Goal: Task Accomplishment & Management: Manage account settings

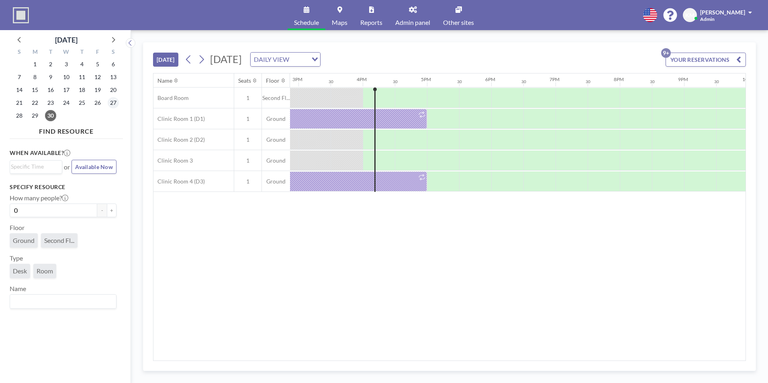
scroll to position [0, 996]
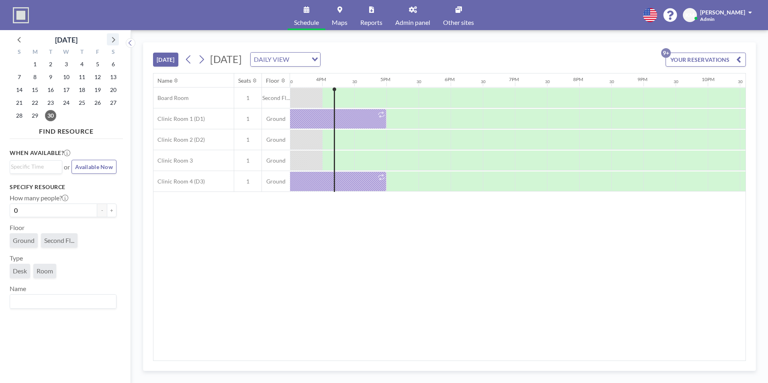
click at [112, 43] on icon at bounding box center [113, 39] width 10 height 10
click at [82, 63] on span "2" at bounding box center [81, 64] width 11 height 11
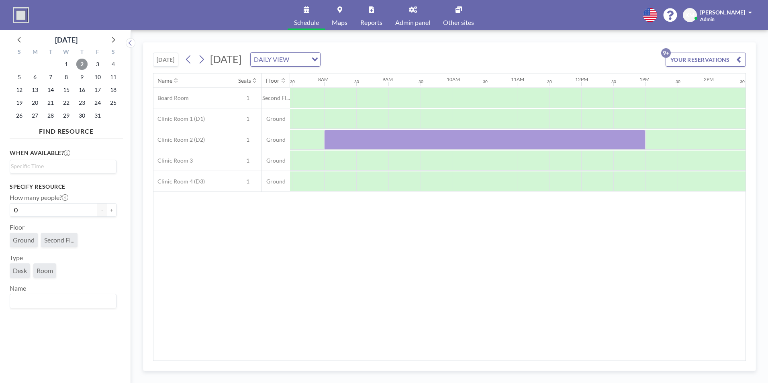
scroll to position [0, 482]
click at [439, 137] on div at bounding box center [482, 140] width 321 height 20
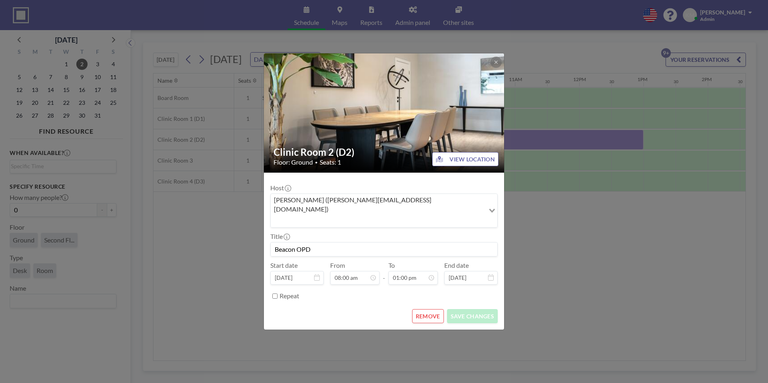
drag, startPoint x: 439, startPoint y: 137, endPoint x: 419, endPoint y: 253, distance: 117.4
click at [419, 262] on div "To 01:00 pm" at bounding box center [413, 273] width 49 height 23
click at [421, 309] on button "REMOVE" at bounding box center [428, 316] width 32 height 14
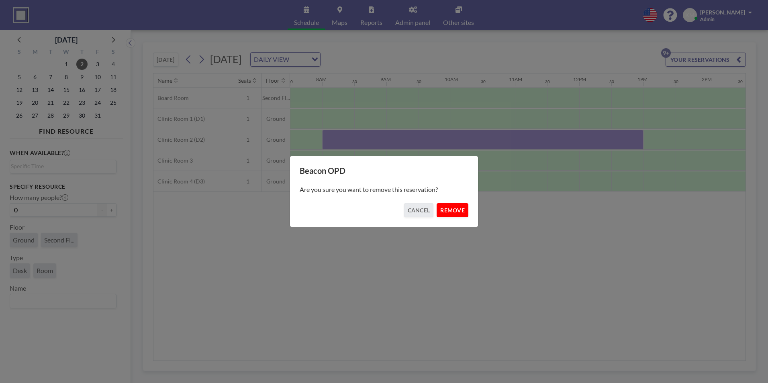
click at [459, 203] on button "REMOVE" at bounding box center [453, 210] width 32 height 14
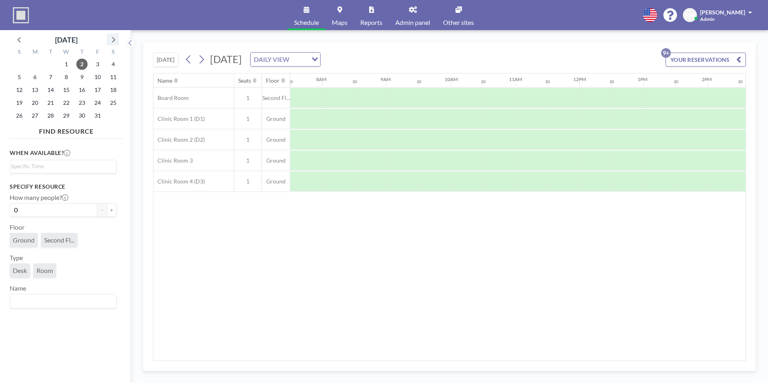
click at [114, 44] on icon at bounding box center [113, 39] width 10 height 10
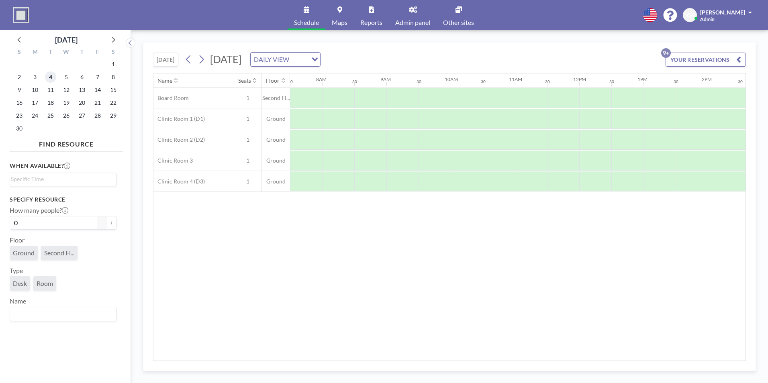
click at [51, 77] on span "4" at bounding box center [50, 77] width 11 height 11
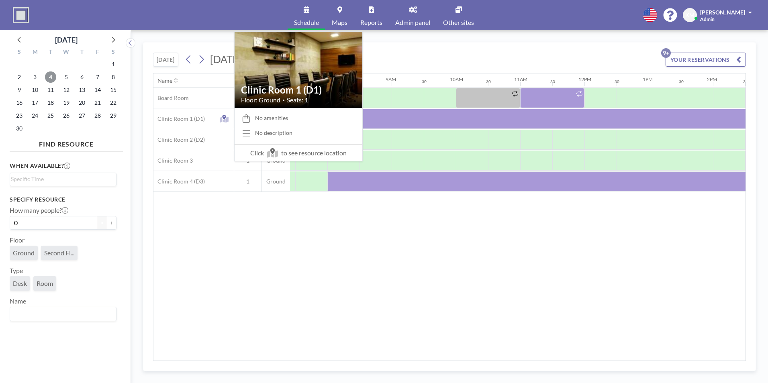
scroll to position [0, 482]
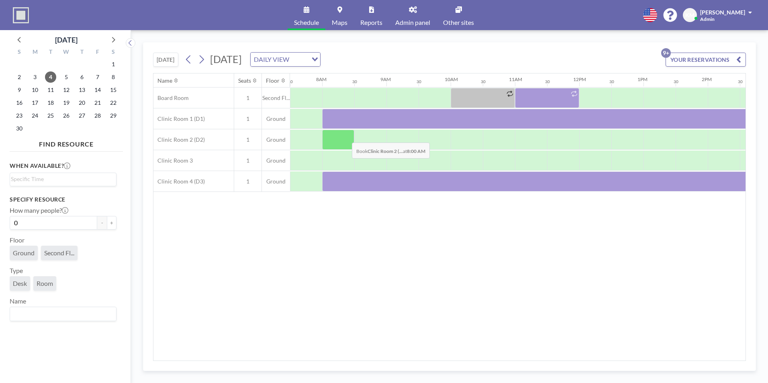
click at [346, 137] on div at bounding box center [338, 140] width 32 height 20
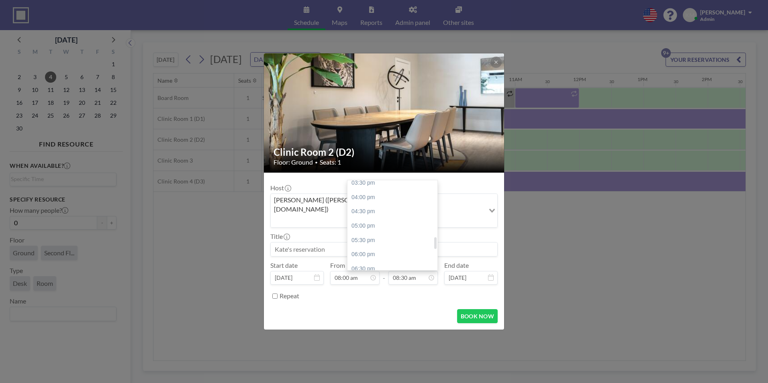
scroll to position [448, 0]
click at [410, 247] on div "06:00 pm" at bounding box center [395, 254] width 94 height 14
type input "06:00 pm"
click at [411, 243] on input at bounding box center [384, 250] width 227 height 14
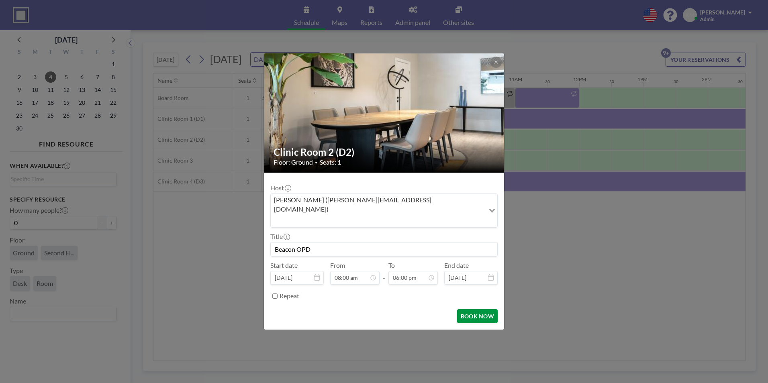
type input "Beacon OPD"
click at [479, 309] on button "BOOK NOW" at bounding box center [477, 316] width 41 height 14
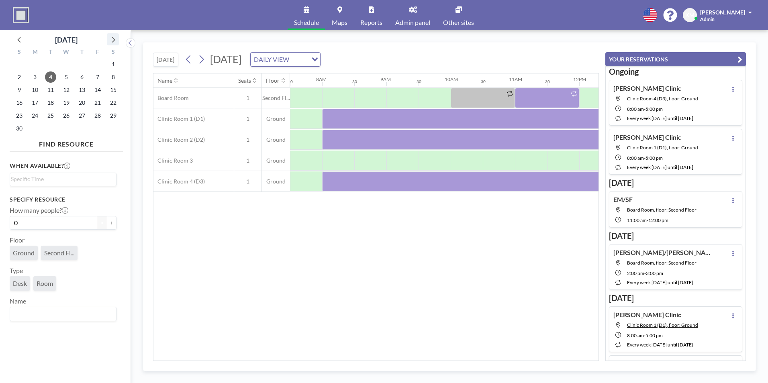
click at [112, 41] on icon at bounding box center [113, 39] width 10 height 10
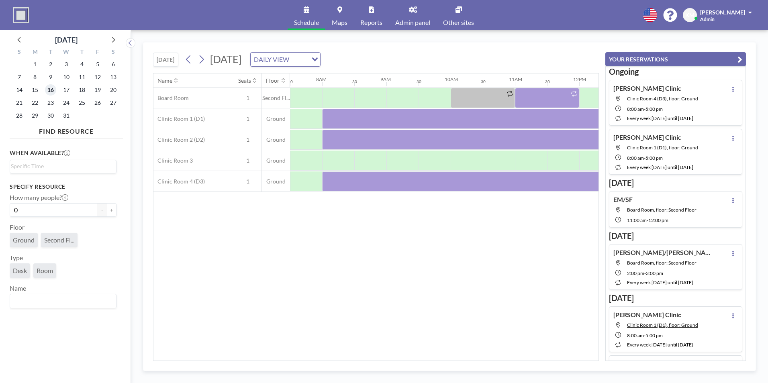
click at [48, 88] on span "16" at bounding box center [50, 89] width 11 height 11
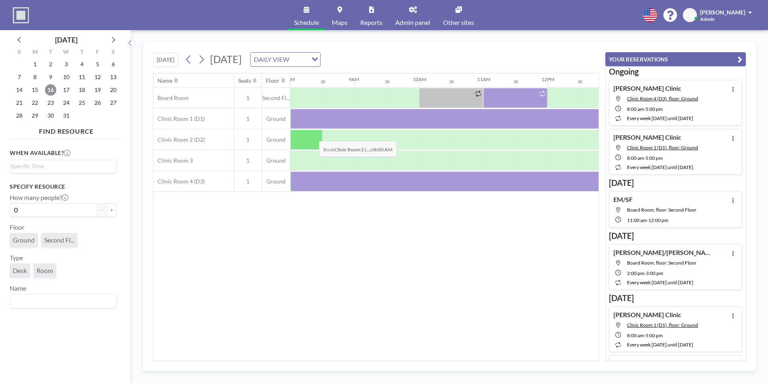
scroll to position [0, 501]
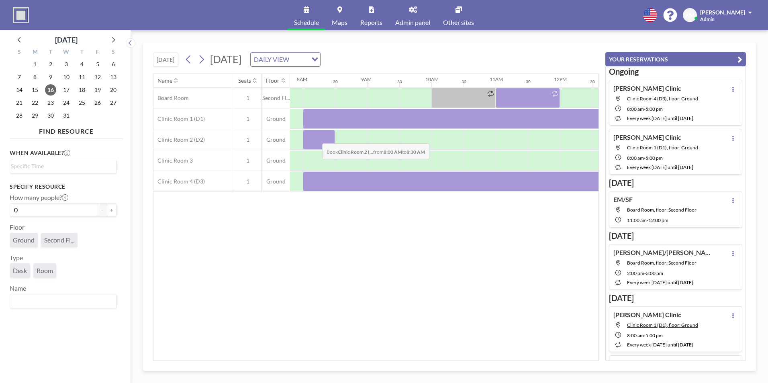
click at [316, 137] on div at bounding box center [319, 140] width 32 height 20
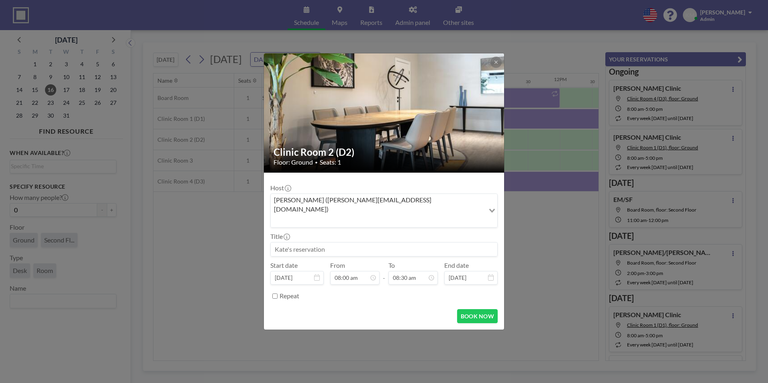
click at [328, 243] on input at bounding box center [384, 250] width 227 height 14
type input "Beacon OPD"
click at [406, 271] on input "08:30 am" at bounding box center [413, 278] width 49 height 14
click at [402, 228] on div "06:00 pm" at bounding box center [395, 235] width 94 height 14
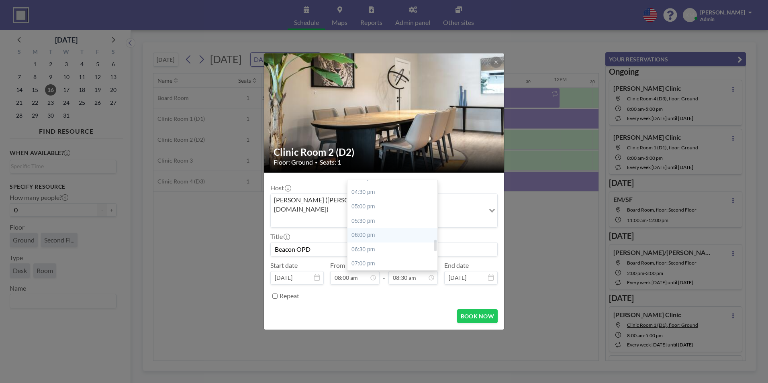
type input "06:00 pm"
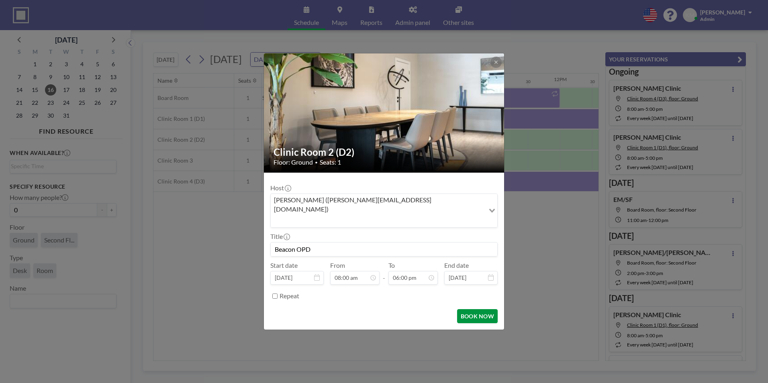
click at [475, 309] on button "BOOK NOW" at bounding box center [477, 316] width 41 height 14
